Goal: Information Seeking & Learning: Learn about a topic

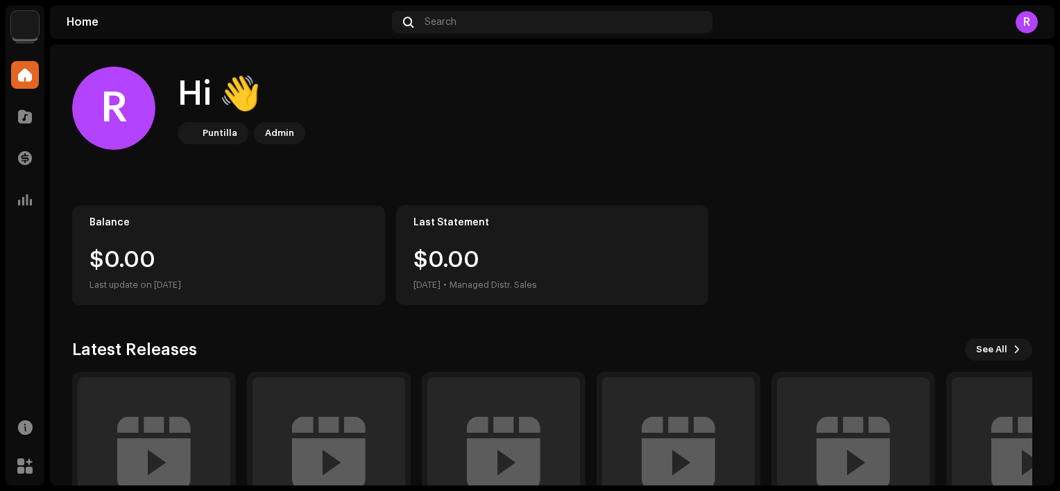
scroll to position [108, 0]
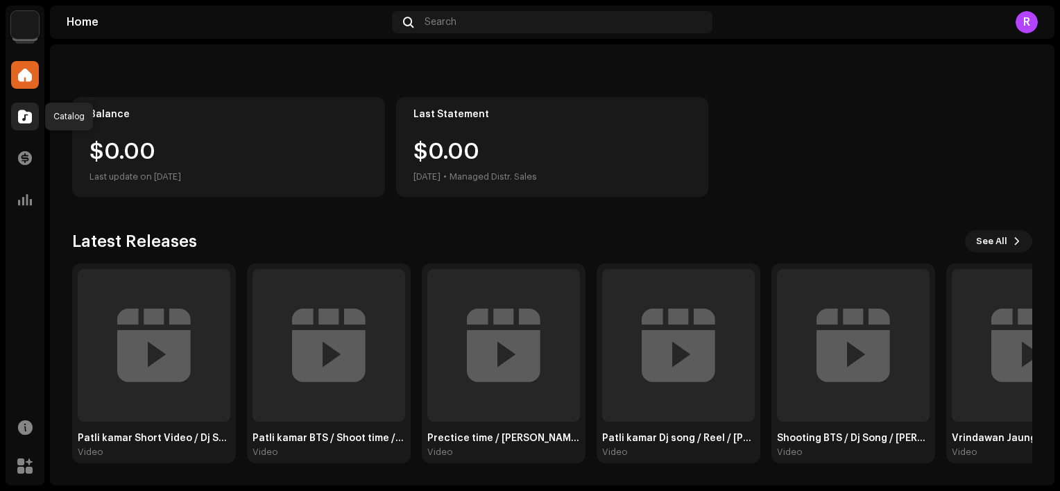
click at [16, 109] on div at bounding box center [25, 117] width 28 height 28
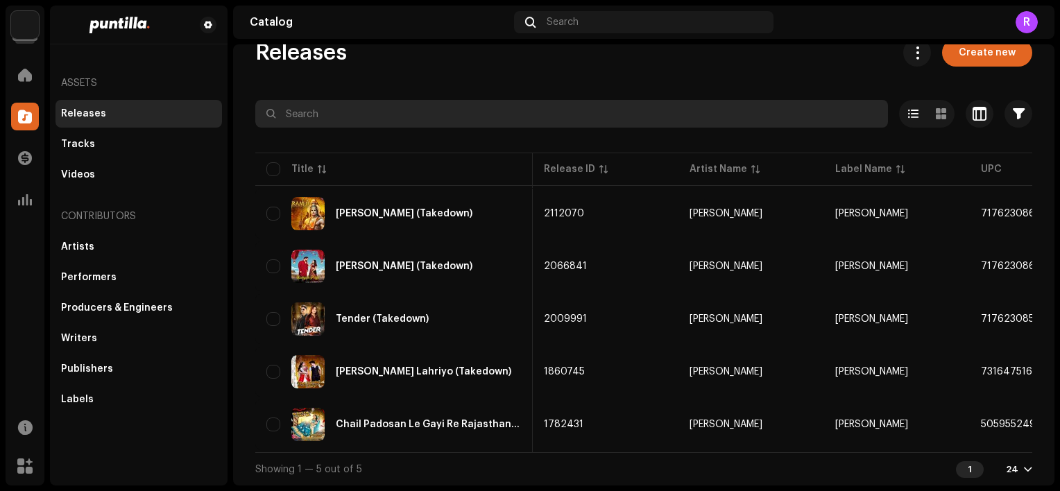
scroll to position [0, 269]
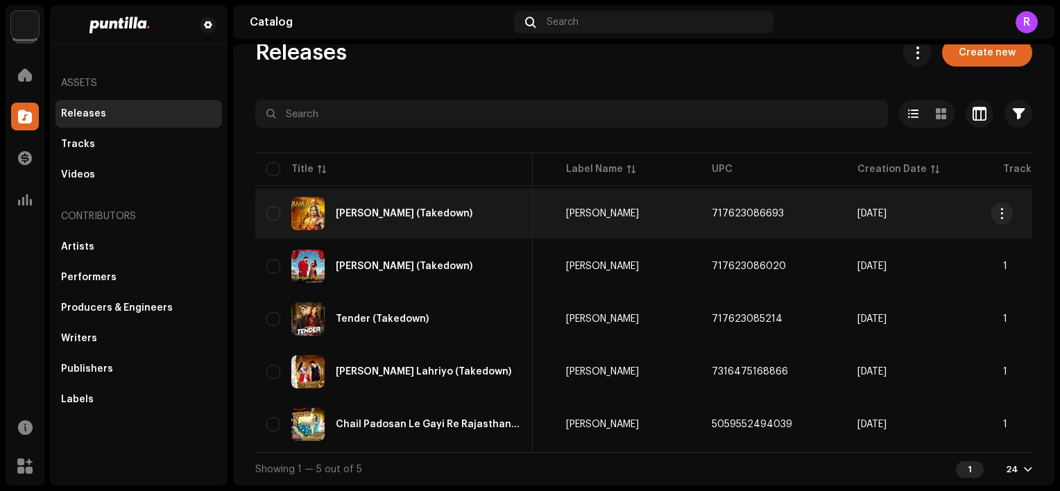
click at [379, 209] on div "[PERSON_NAME] (Takedown)" at bounding box center [404, 214] width 137 height 10
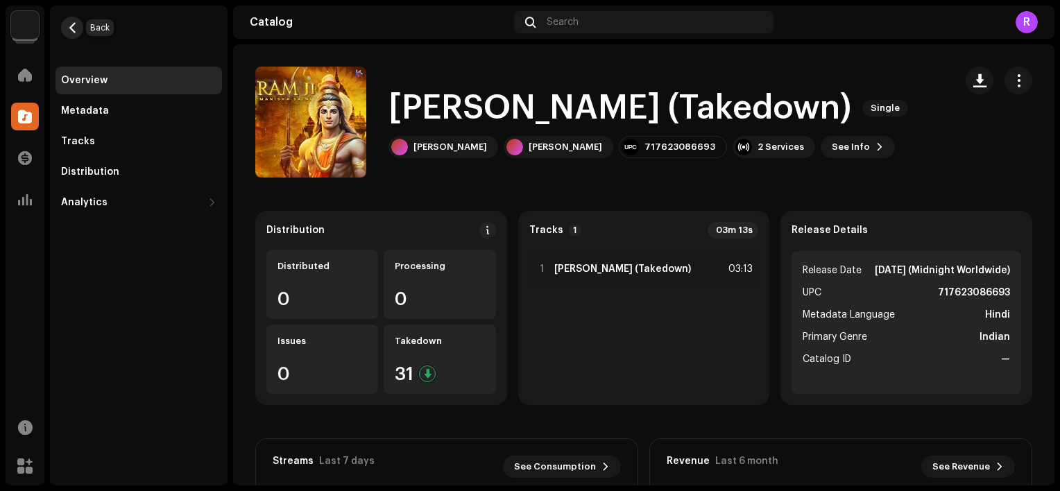
click at [72, 21] on button "button" at bounding box center [72, 28] width 22 height 22
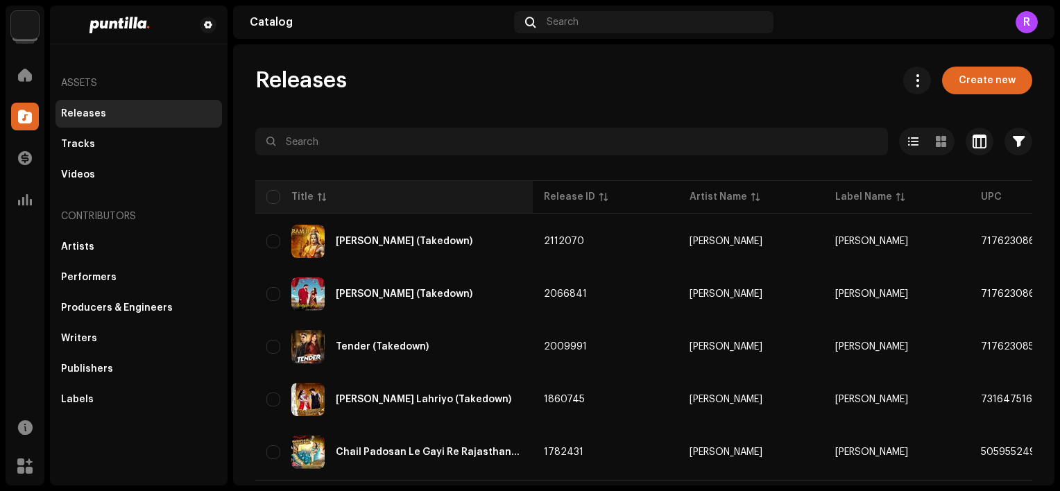
scroll to position [33, 0]
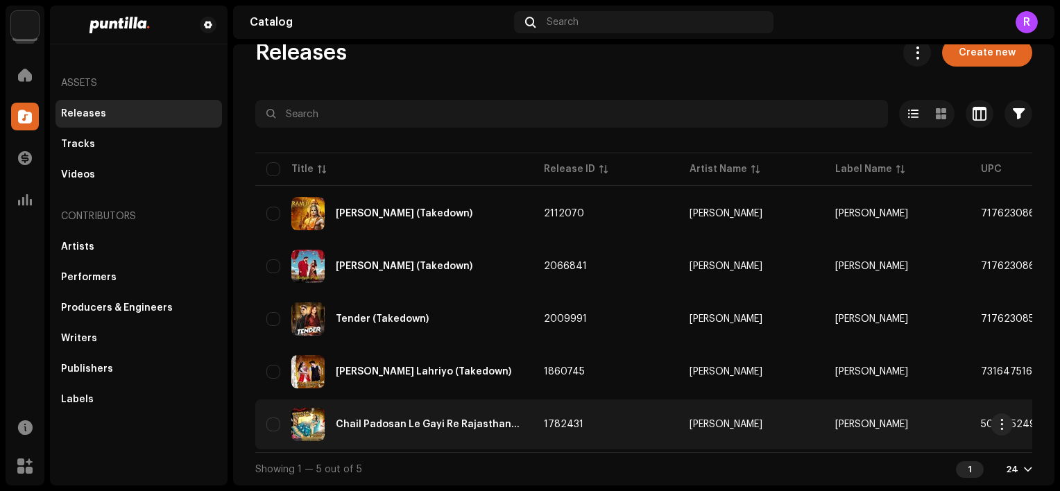
click at [414, 420] on div "Chail Padosan Le Gayi Re Rajasthani Mashup" at bounding box center [429, 425] width 186 height 10
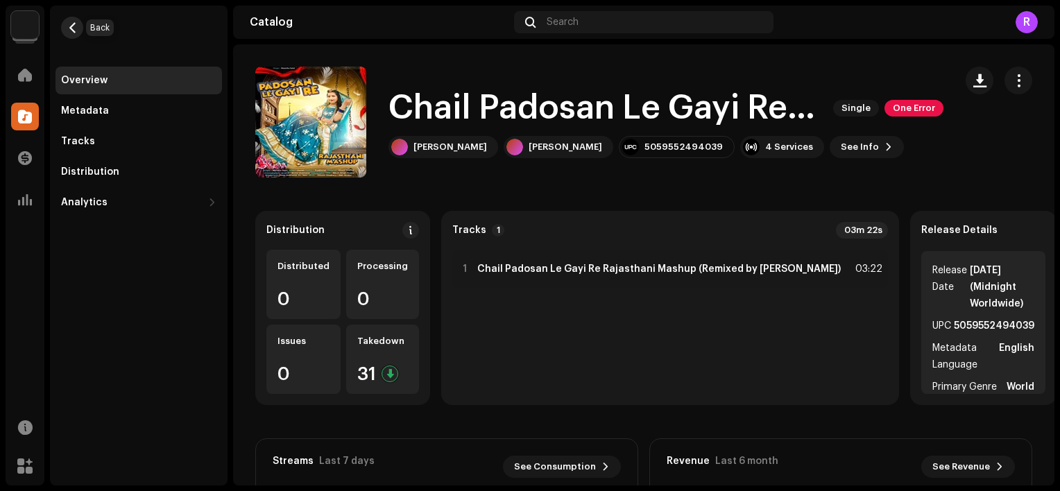
click at [78, 28] on button "button" at bounding box center [72, 28] width 22 height 22
